Goal: Task Accomplishment & Management: Use online tool/utility

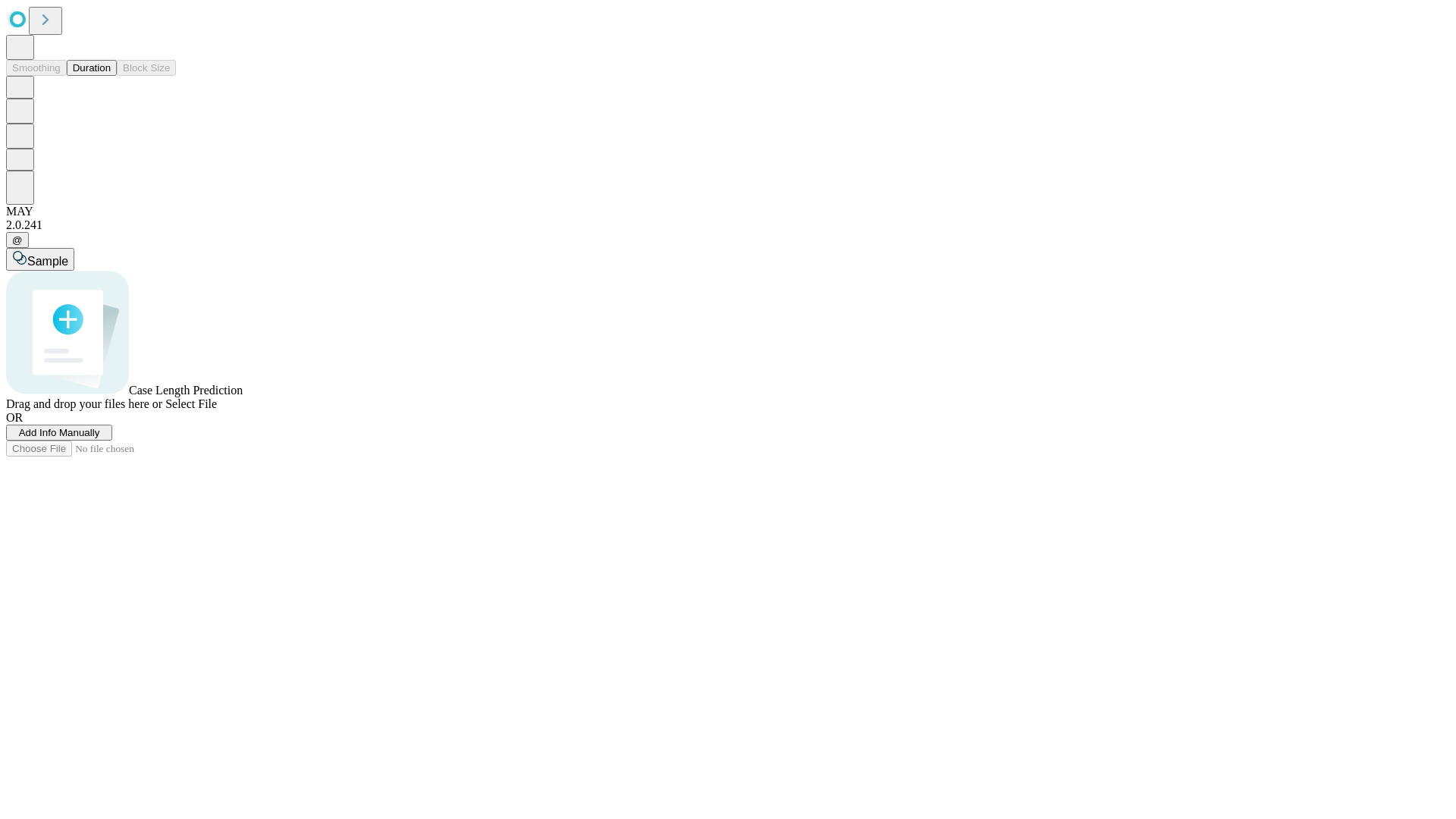
click at [111, 76] on button "Duration" at bounding box center [92, 67] width 50 height 16
click at [217, 410] on span "Select File" at bounding box center [190, 403] width 51 height 13
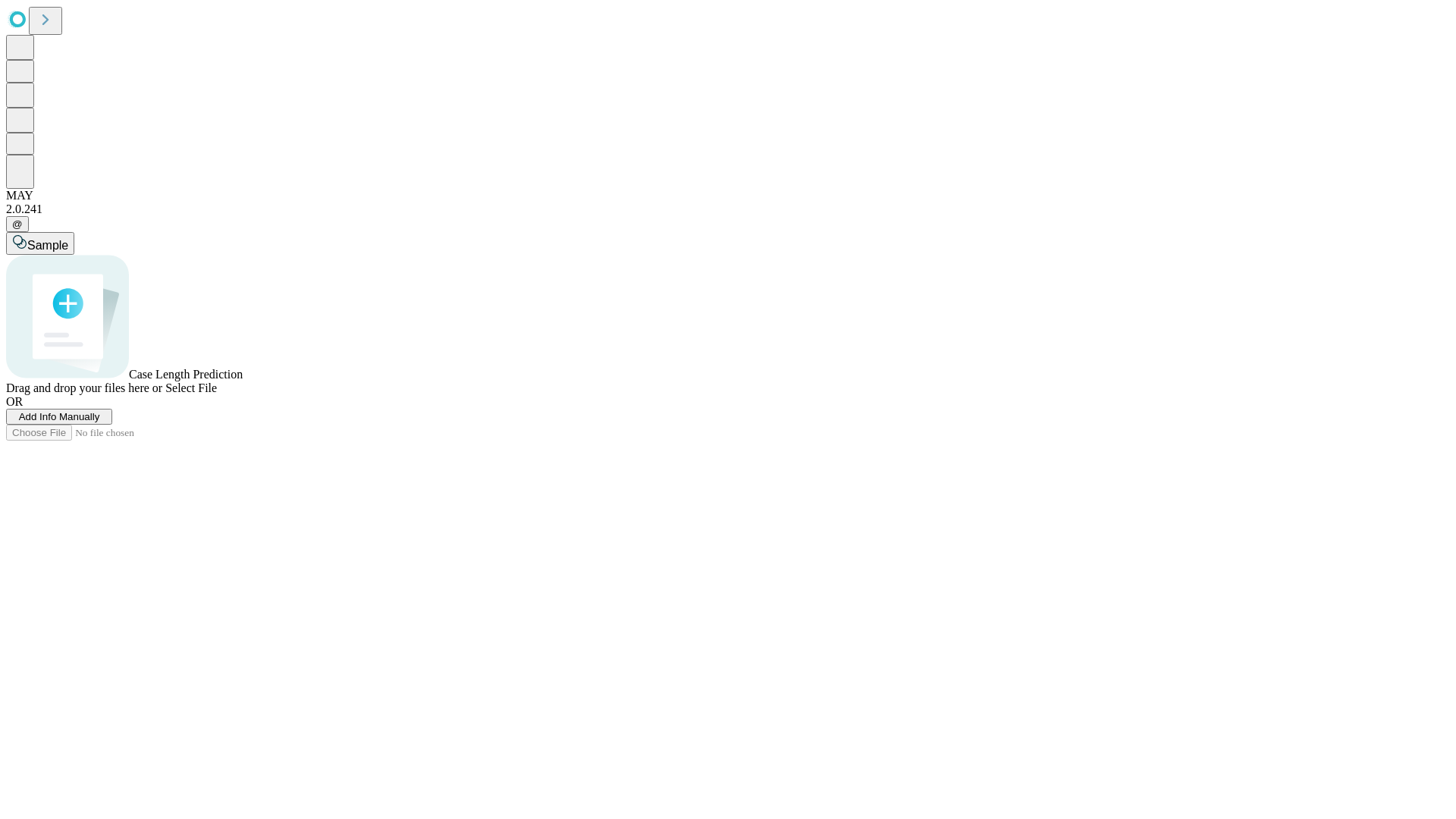
click at [217, 394] on span "Select File" at bounding box center [190, 388] width 51 height 13
